Goal: Find specific page/section

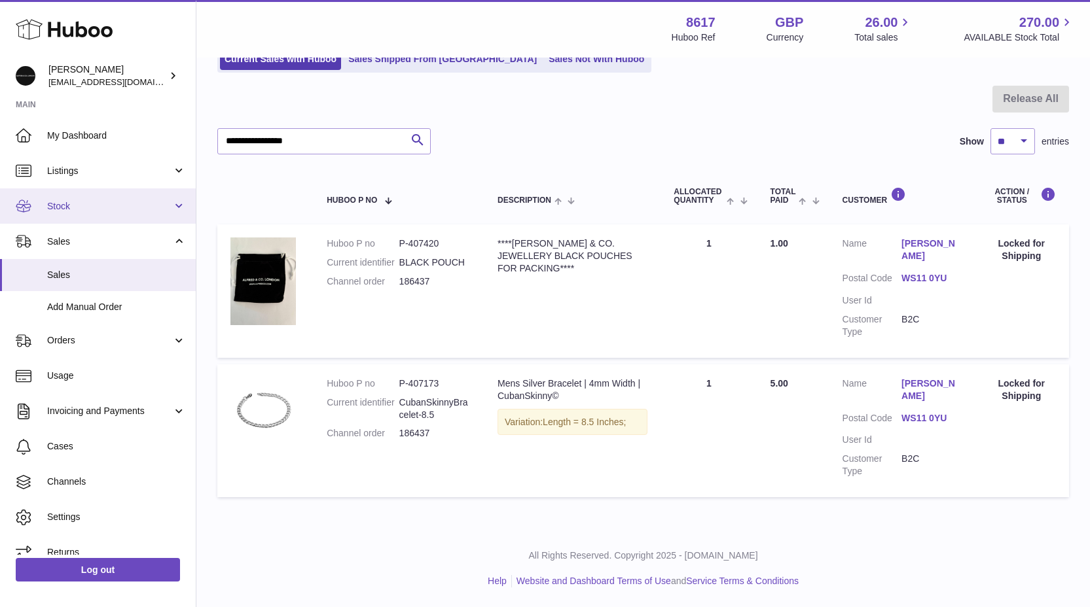
click at [92, 209] on span "Stock" at bounding box center [109, 206] width 125 height 12
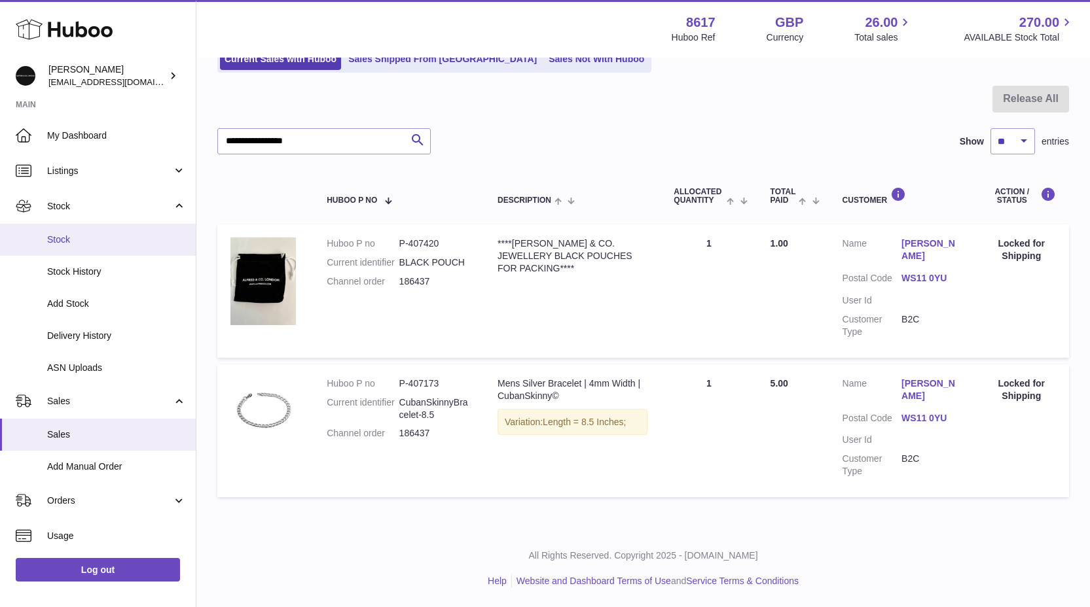
click at [45, 234] on link "Stock" at bounding box center [98, 240] width 196 height 32
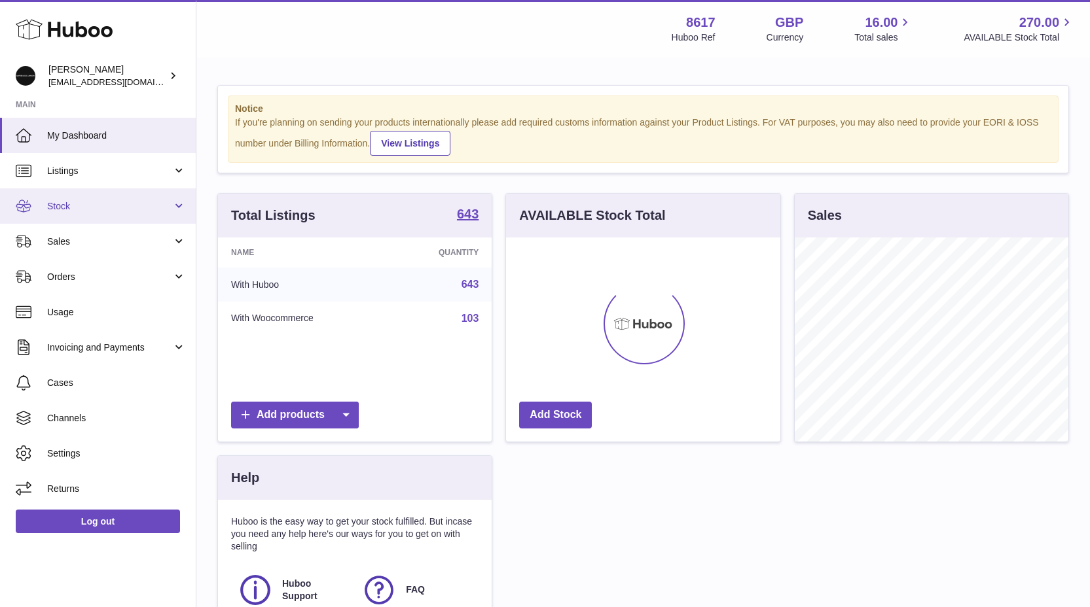
scroll to position [204, 274]
click at [89, 210] on span "Stock" at bounding box center [109, 206] width 125 height 12
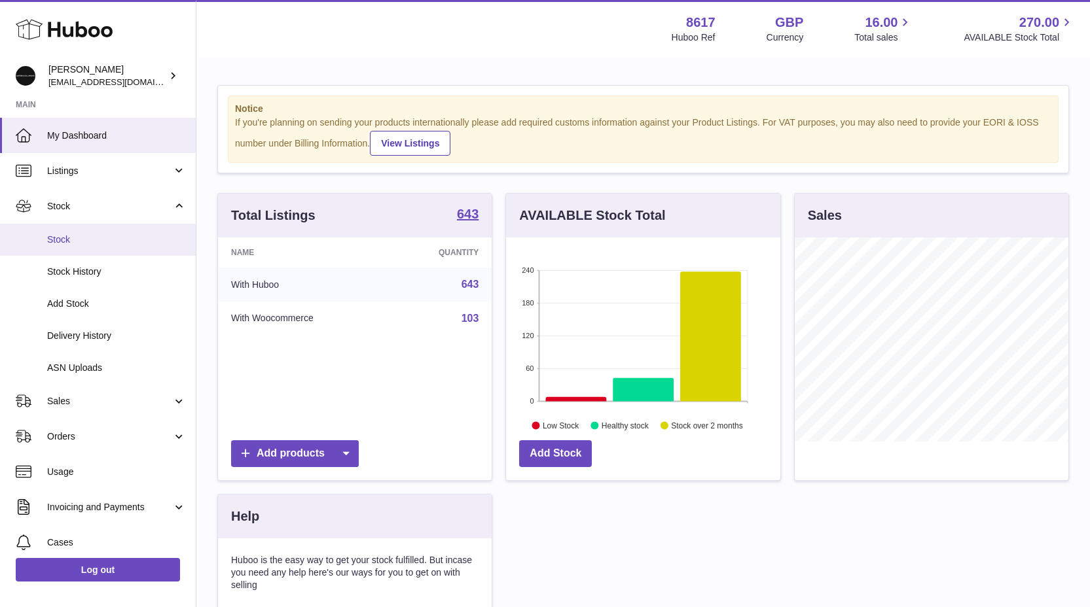
click at [74, 236] on span "Stock" at bounding box center [116, 240] width 139 height 12
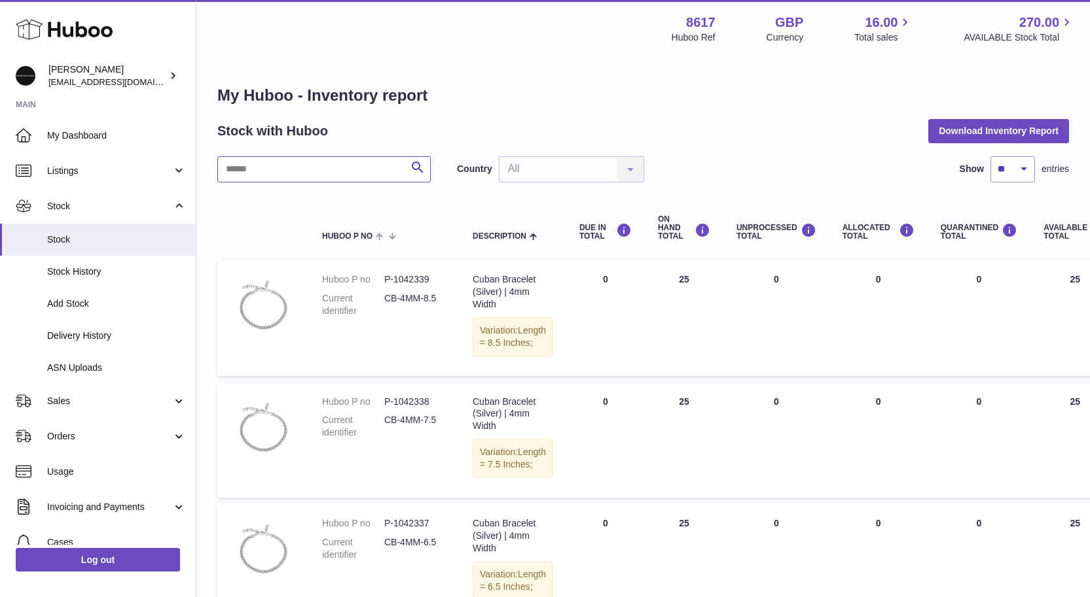
click at [241, 173] on input "text" at bounding box center [323, 169] width 213 height 26
type input "*******"
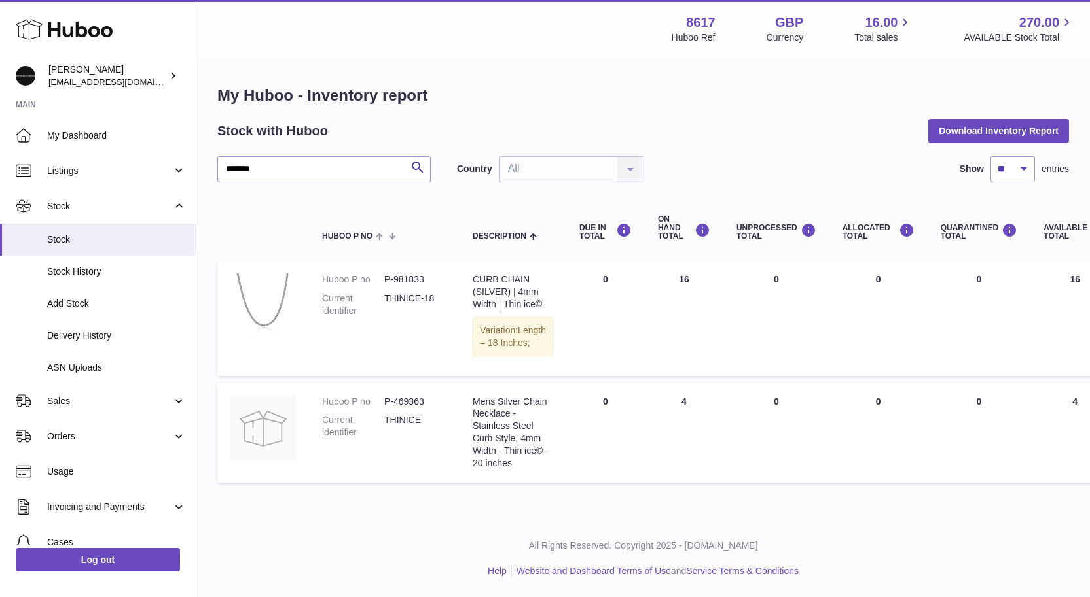
click at [79, 36] on use at bounding box center [64, 30] width 97 height 20
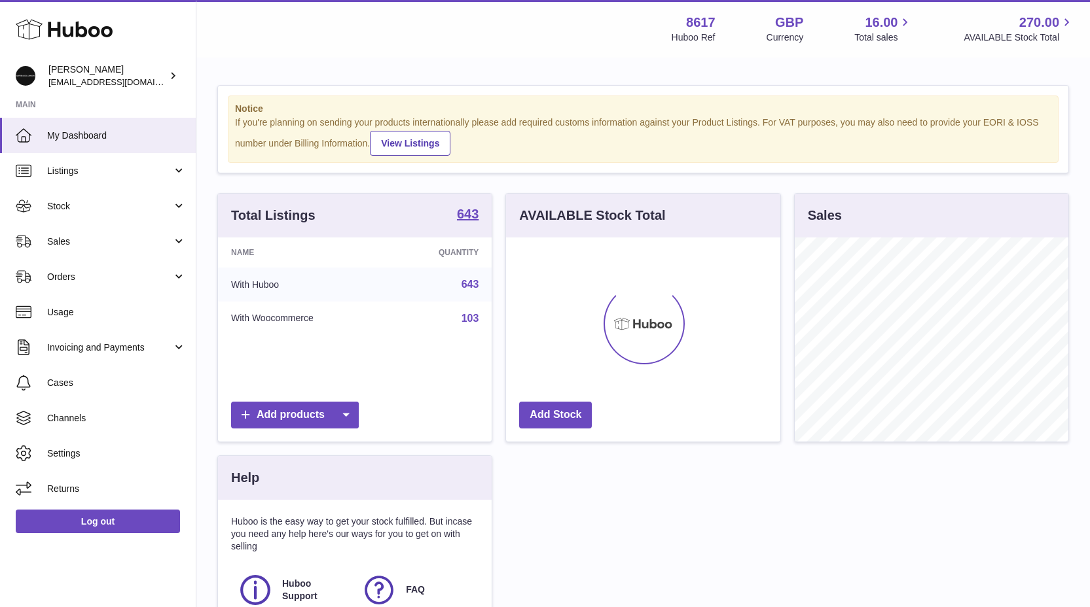
scroll to position [204, 274]
